Goal: Transaction & Acquisition: Purchase product/service

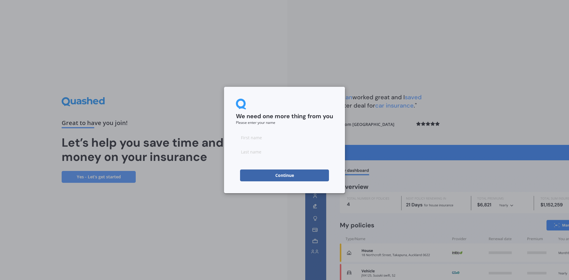
click at [291, 143] on input at bounding box center [284, 138] width 97 height 12
type input "[PERSON_NAME]"
click at [255, 179] on button "Continue" at bounding box center [284, 176] width 89 height 12
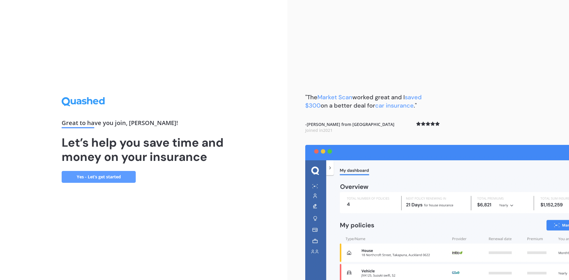
click at [115, 182] on link "Yes - Let’s get started" at bounding box center [99, 177] width 74 height 12
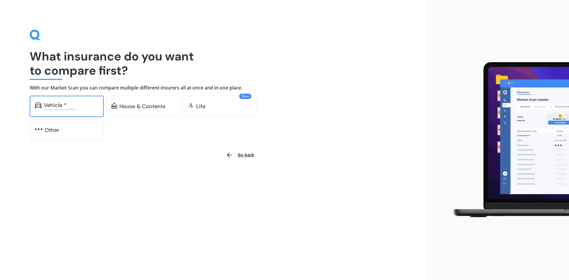
click at [68, 106] on div "Vehicle *" at bounding box center [71, 105] width 55 height 6
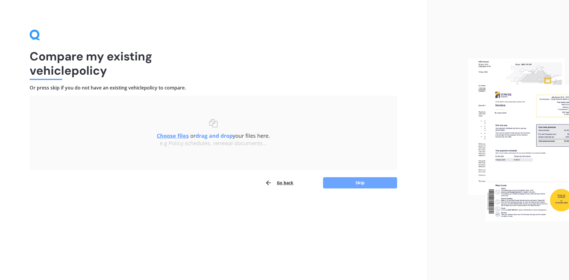
click at [342, 178] on button "Skip" at bounding box center [360, 182] width 74 height 11
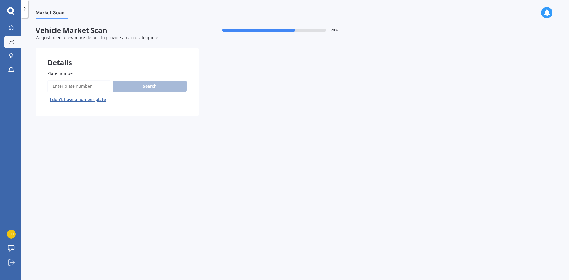
click at [67, 86] on input "Plate number" at bounding box center [78, 86] width 63 height 12
type input "FEP172"
click at [169, 83] on button "Search" at bounding box center [150, 86] width 74 height 11
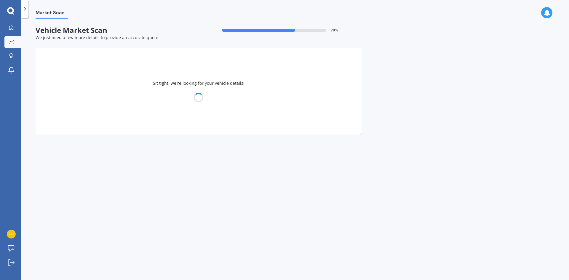
select select "TOYOTA"
select select "ESTIMA"
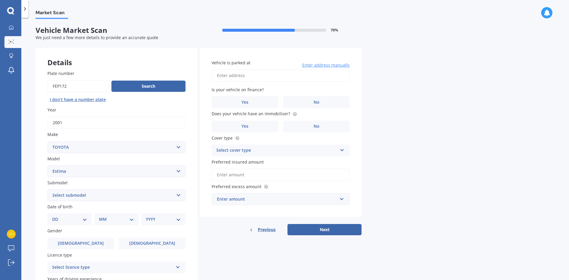
click at [58, 181] on span "Submodel" at bounding box center [57, 183] width 20 height 6
click at [58, 189] on select "Select submodel (All other) Diesel Emina Hybrid Hybrid X Lucida Lucida Hybrid S…" at bounding box center [116, 195] width 138 height 12
click at [177, 189] on select "Select submodel (All other) Diesel Emina Hybrid Hybrid X Lucida Lucida Hybrid S…" at bounding box center [116, 195] width 138 height 12
click at [38, 196] on div "Plate number Search I don’t have a number plate Year 2001 Make Select make AC A…" at bounding box center [117, 195] width 162 height 275
click at [175, 195] on select "Select submodel (All other) Diesel Emina Hybrid Hybrid X Lucida Lucida Hybrid S…" at bounding box center [116, 195] width 138 height 12
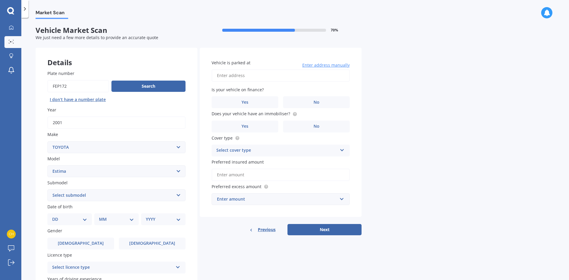
click at [32, 200] on div "Market Scan Vehicle Market Scan 70 % We just need a few more details to provide…" at bounding box center [295, 150] width 548 height 262
click at [183, 193] on select "Select submodel (All other) Diesel Emina Hybrid Hybrid X Lucida Lucida Hybrid S…" at bounding box center [116, 195] width 138 height 12
click at [33, 189] on div "Market Scan Vehicle Market Scan 70 % We just need a few more details to provide…" at bounding box center [295, 150] width 548 height 262
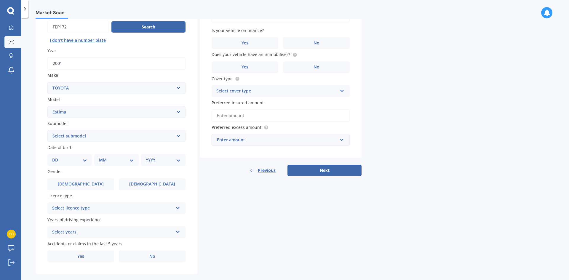
scroll to position [69, 0]
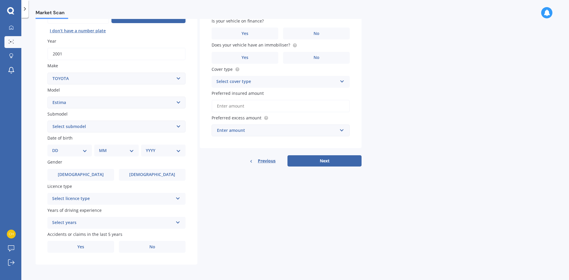
click at [81, 202] on div "Select licence type" at bounding box center [112, 198] width 121 height 7
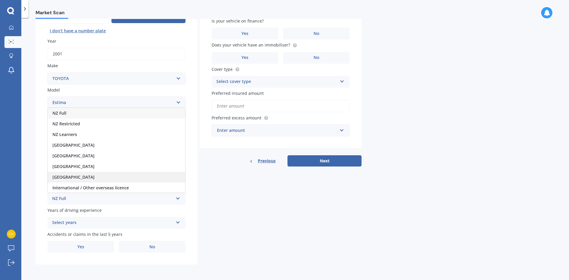
scroll to position [1, 0]
click at [93, 187] on span "International / Other overseas licence" at bounding box center [90, 187] width 76 height 6
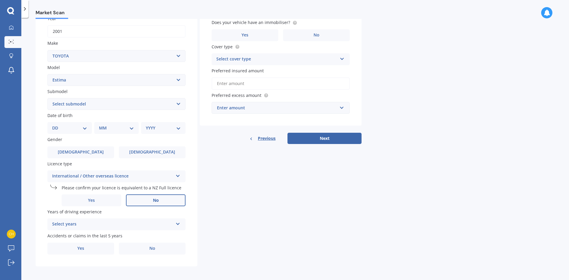
scroll to position [93, 0]
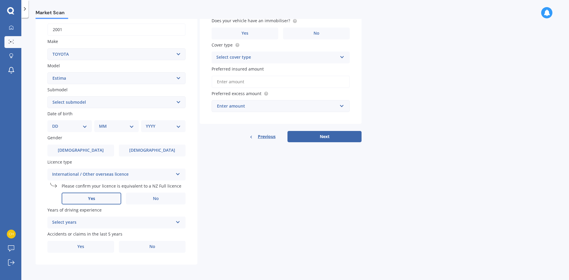
click at [114, 201] on label "Yes" at bounding box center [92, 199] width 60 height 12
click at [0, 0] on input "Yes" at bounding box center [0, 0] width 0 height 0
click at [78, 225] on div "Select years" at bounding box center [112, 222] width 121 height 7
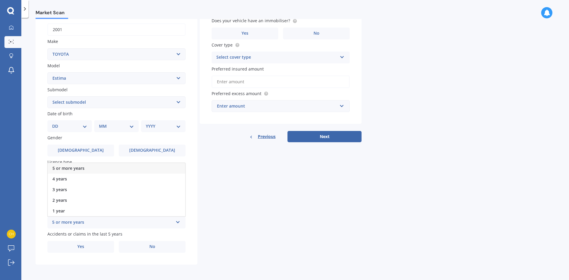
click at [64, 169] on span "5 or more years" at bounding box center [68, 168] width 32 height 6
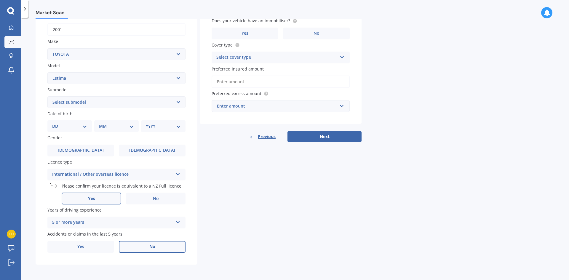
click at [144, 251] on label "No" at bounding box center [152, 247] width 67 height 12
click at [0, 0] on input "No" at bounding box center [0, 0] width 0 height 0
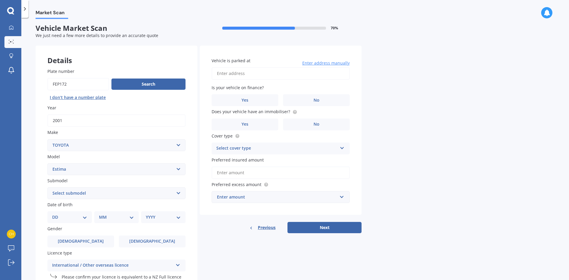
scroll to position [0, 0]
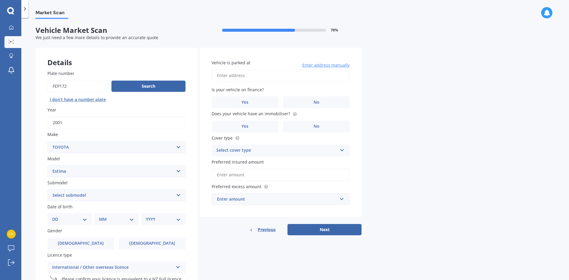
drag, startPoint x: 337, startPoint y: 99, endPoint x: 327, endPoint y: 116, distance: 19.5
click at [337, 99] on label "No" at bounding box center [316, 102] width 67 height 12
click at [0, 0] on input "No" at bounding box center [0, 0] width 0 height 0
click at [263, 152] on div "Select cover type" at bounding box center [276, 150] width 121 height 7
click at [261, 162] on div "Comprehensive" at bounding box center [281, 162] width 138 height 11
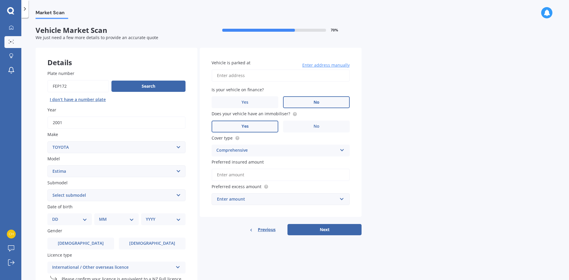
click at [243, 128] on span "Yes" at bounding box center [245, 126] width 7 height 5
click at [0, 0] on input "Yes" at bounding box center [0, 0] width 0 height 0
click at [233, 175] on input "Preferred insured amount" at bounding box center [281, 175] width 138 height 12
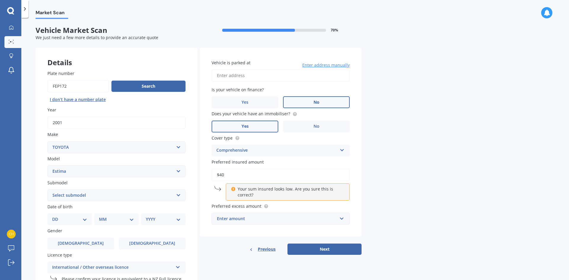
type input "$4"
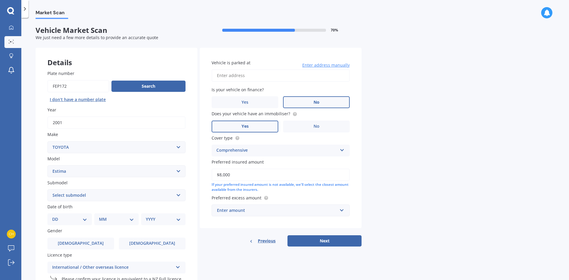
type input "$8,000"
click at [250, 213] on div "Enter amount" at bounding box center [277, 210] width 120 height 7
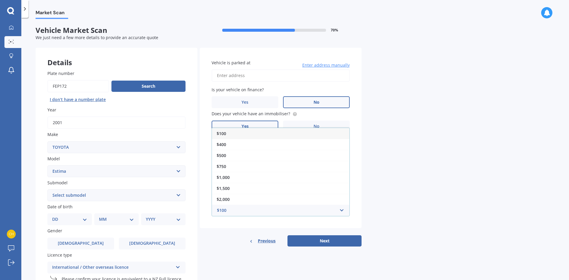
click at [226, 237] on div "Previous Next" at bounding box center [281, 240] width 162 height 11
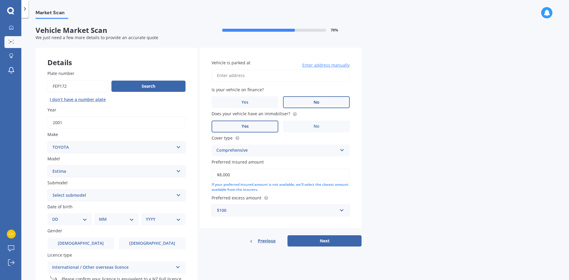
drag, startPoint x: 264, startPoint y: 198, endPoint x: 237, endPoint y: 209, distance: 28.2
click at [248, 207] on div "Preferred excess amount $100 $100 $400 $500 $750 $1,000 $1,500 $2,000" at bounding box center [281, 206] width 138 height 22
click at [237, 209] on div "$100" at bounding box center [277, 210] width 120 height 7
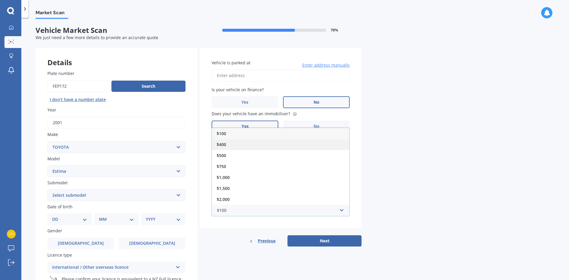
click at [232, 146] on div "$400" at bounding box center [281, 144] width 138 height 11
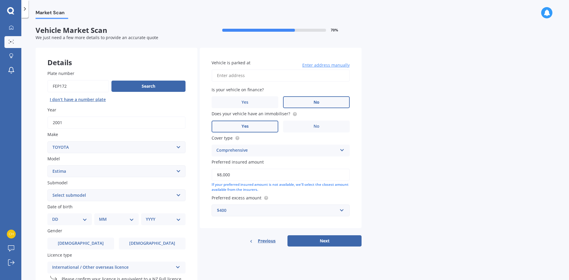
click at [248, 75] on input "Vehicle is parked at" at bounding box center [281, 75] width 138 height 12
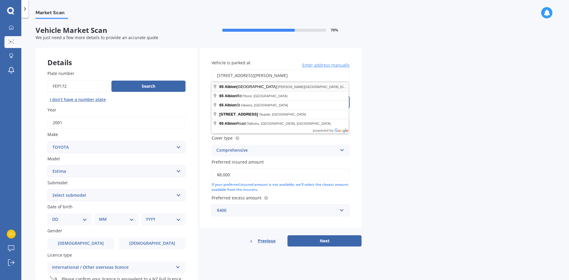
type input "65 Albionvale Road, Glen Eden, Auckland 0602"
